Goal: Check status: Check status

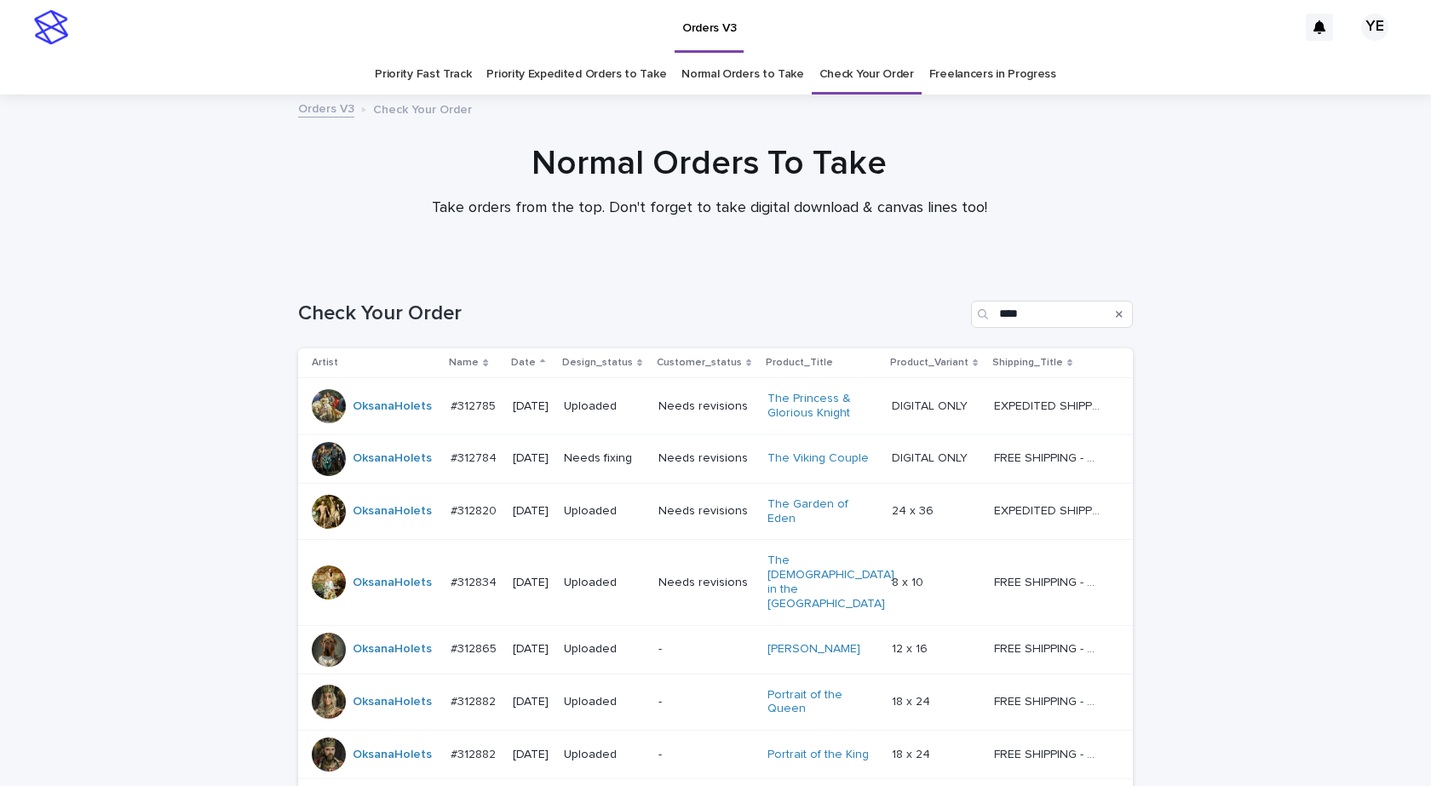
scroll to position [55, 0]
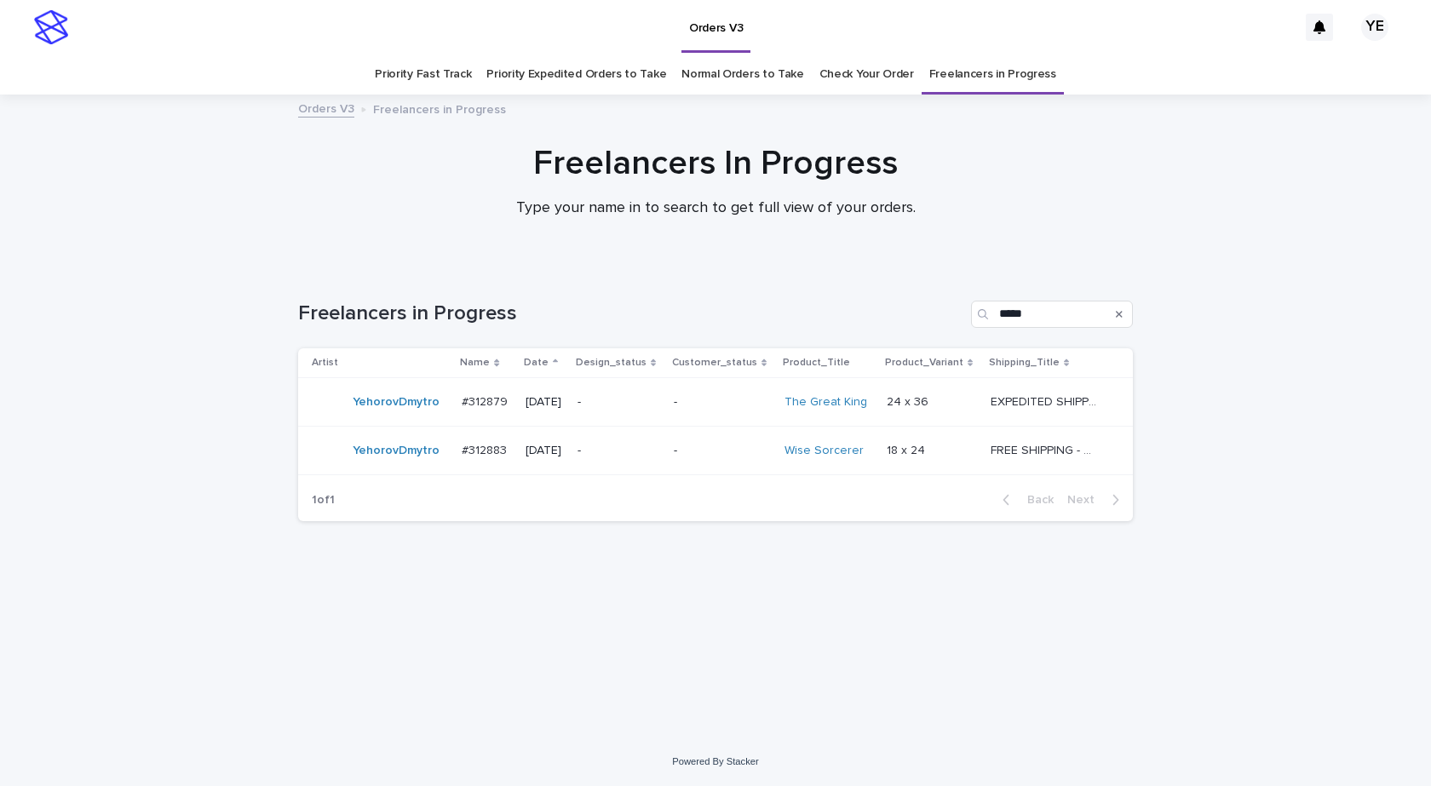
click at [368, 466] on div "YehorovDmytro" at bounding box center [380, 451] width 136 height 34
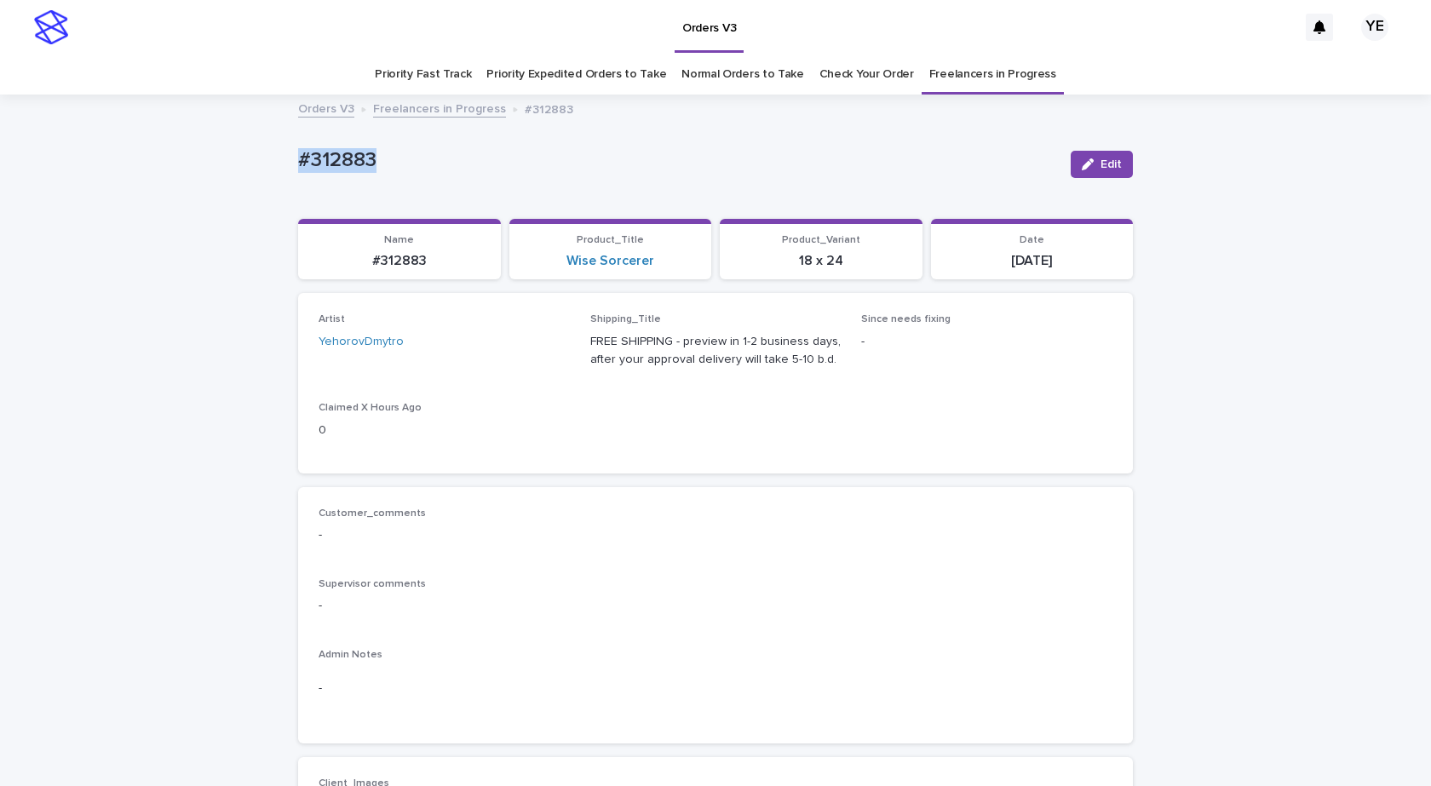
drag, startPoint x: 481, startPoint y: 155, endPoint x: 180, endPoint y: 181, distance: 302.7
copy p "#312883"
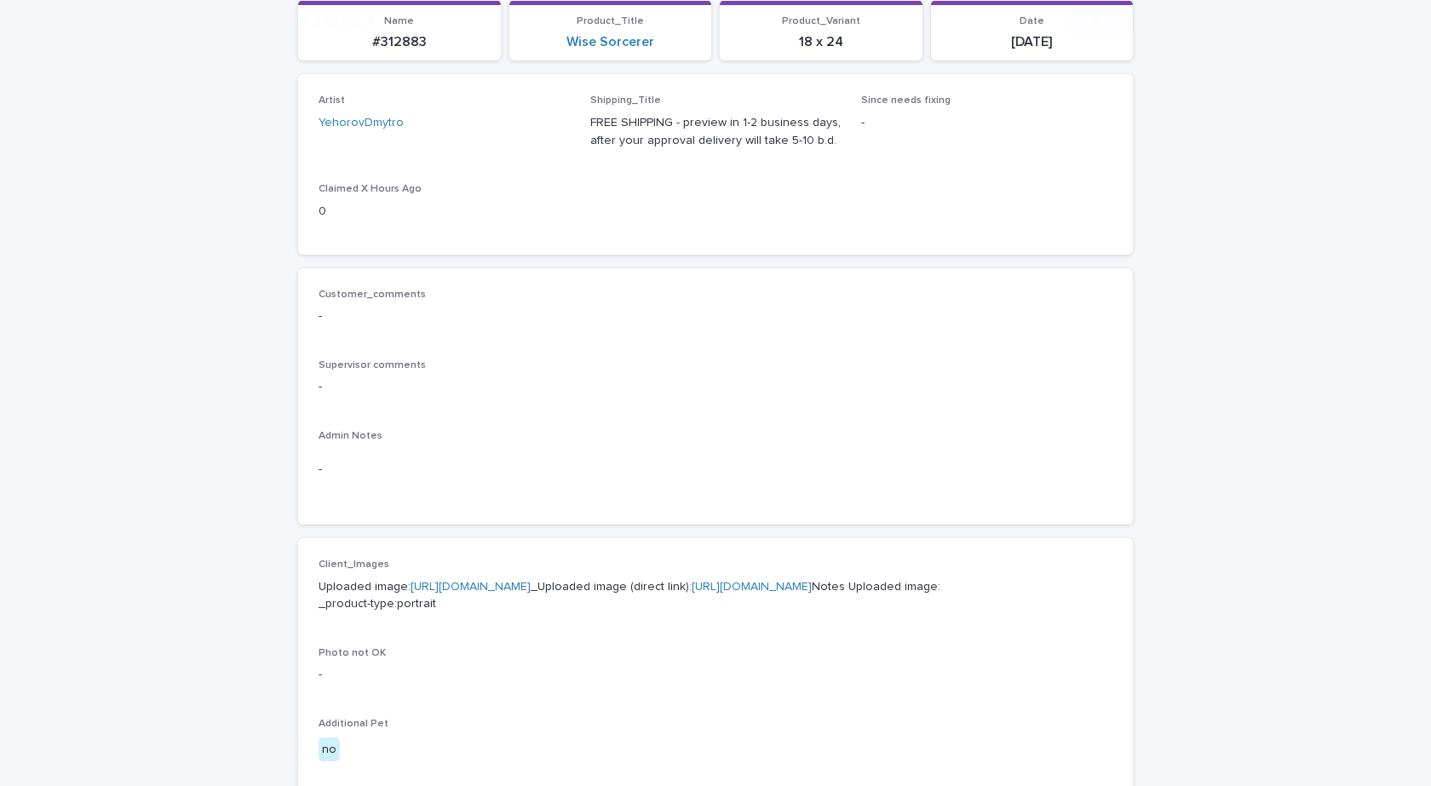
scroll to position [511, 0]
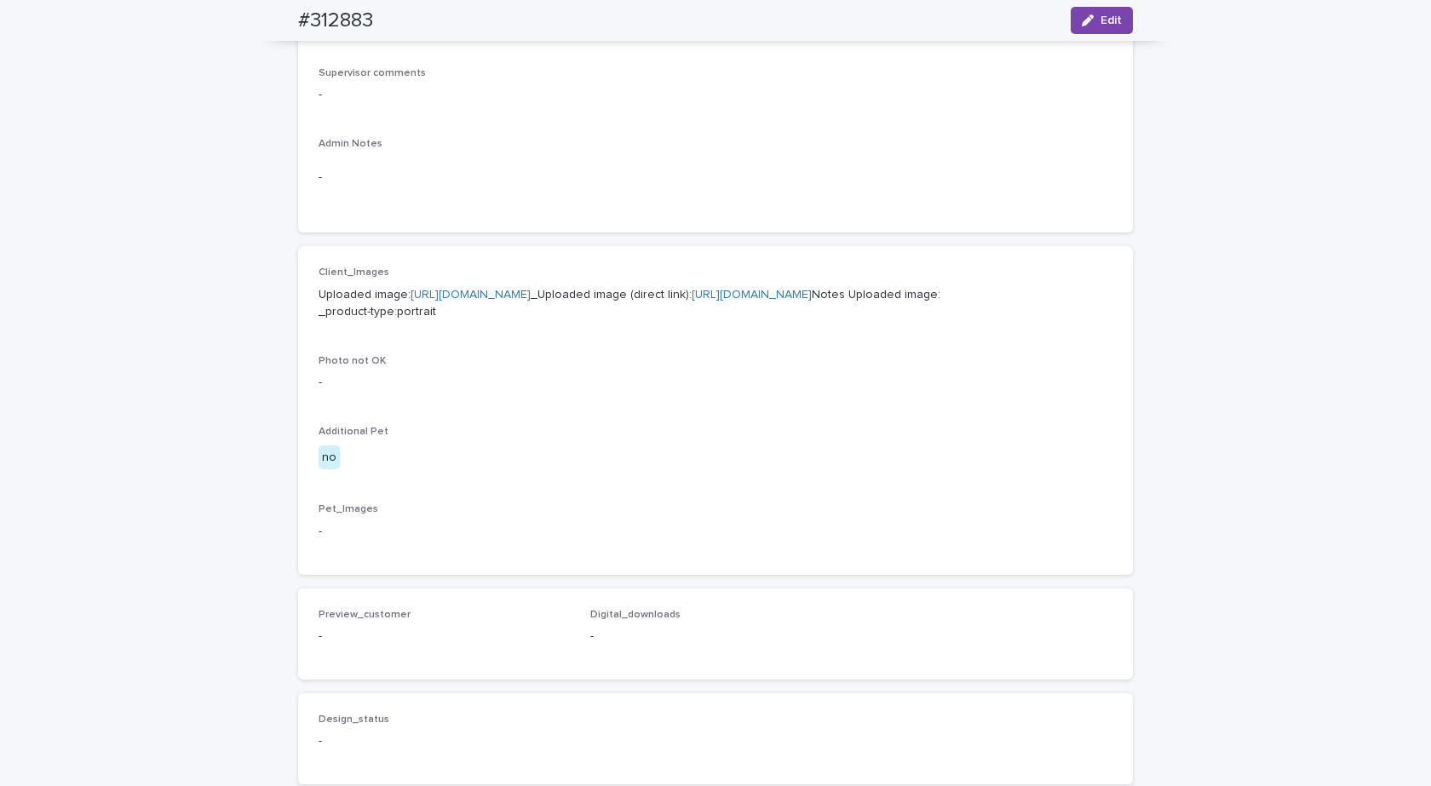
click at [467, 290] on link "https://cdn.shopify.com-uploadkit.app/s/files/1/0033/4807/0511/files/download.h…" at bounding box center [471, 295] width 120 height 12
drag, startPoint x: 276, startPoint y: 22, endPoint x: 427, endPoint y: 30, distance: 151.0
click at [426, 30] on div "#312883 Edit" at bounding box center [715, 20] width 917 height 41
copy h2 "#312883"
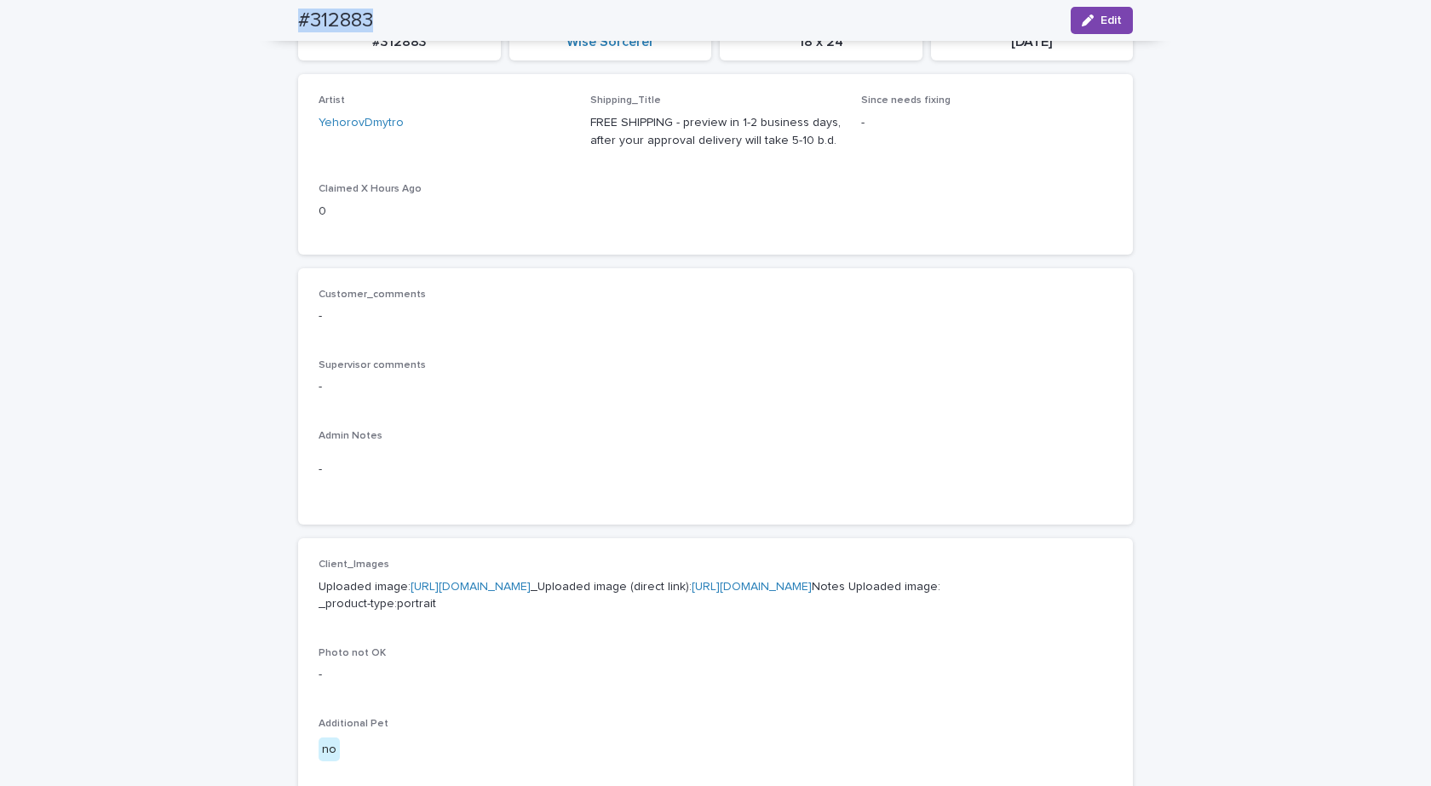
scroll to position [0, 0]
